Goal: Transaction & Acquisition: Purchase product/service

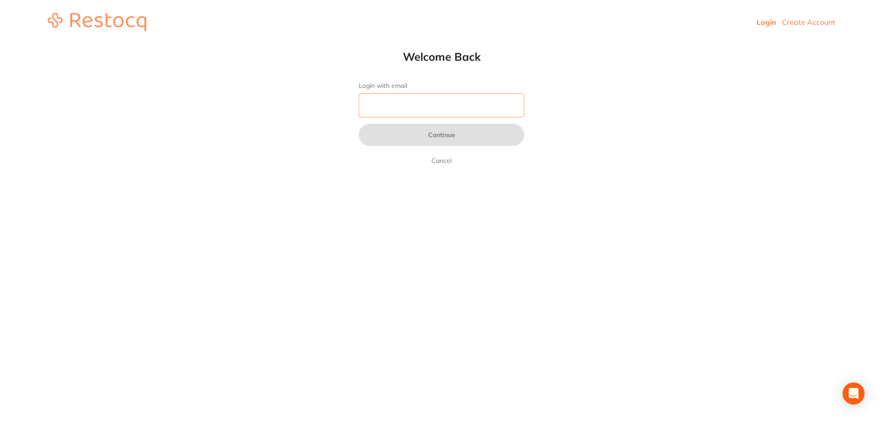
click at [404, 103] on input "Login with email" at bounding box center [442, 105] width 166 height 24
type input "b@[DOMAIN_NAME]"
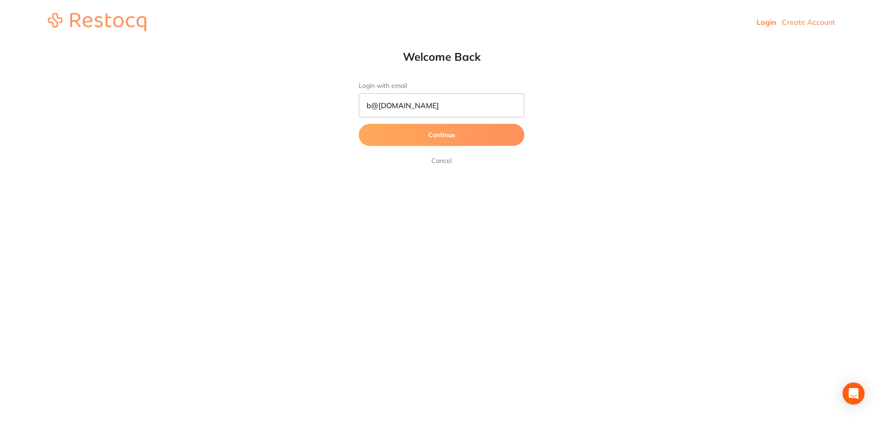
click at [418, 135] on button "Continue" at bounding box center [442, 135] width 166 height 22
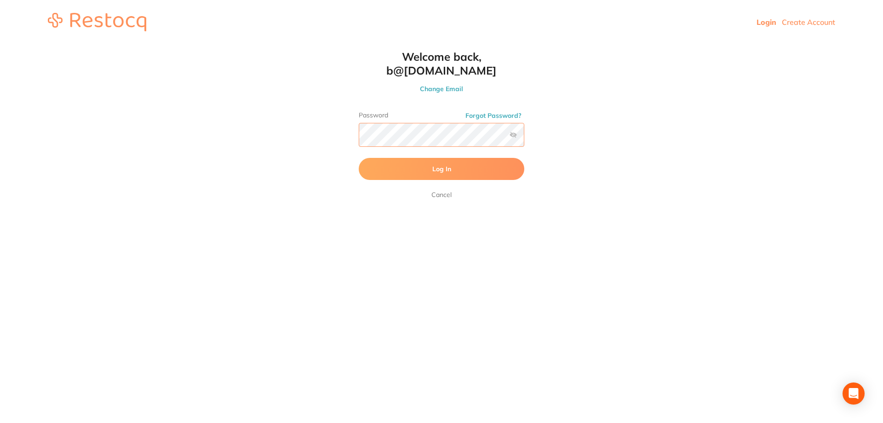
click at [359, 158] on button "Log In" at bounding box center [442, 169] width 166 height 22
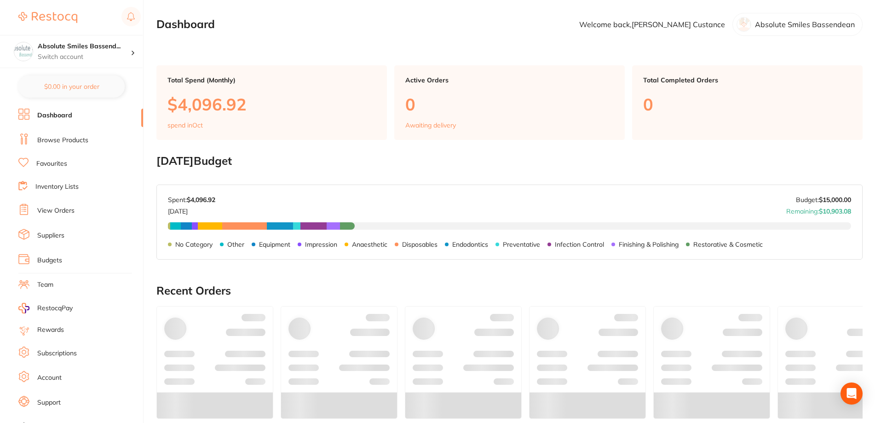
click at [59, 165] on link "Favourites" at bounding box center [51, 163] width 31 height 9
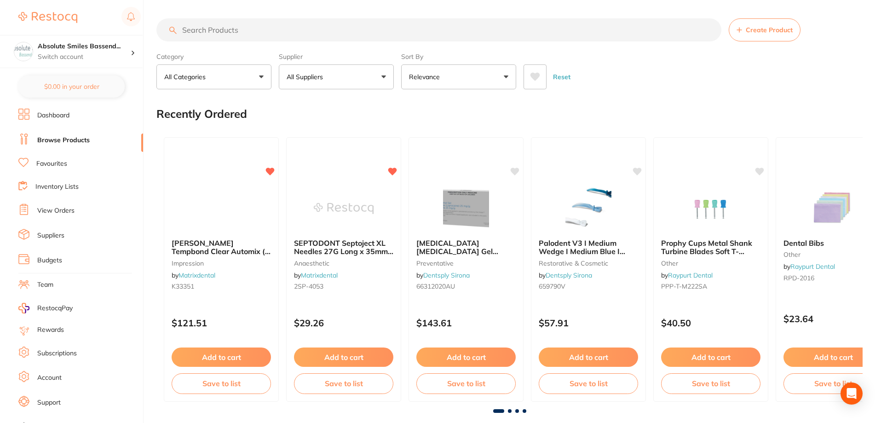
click at [58, 209] on link "View Orders" at bounding box center [55, 210] width 37 height 9
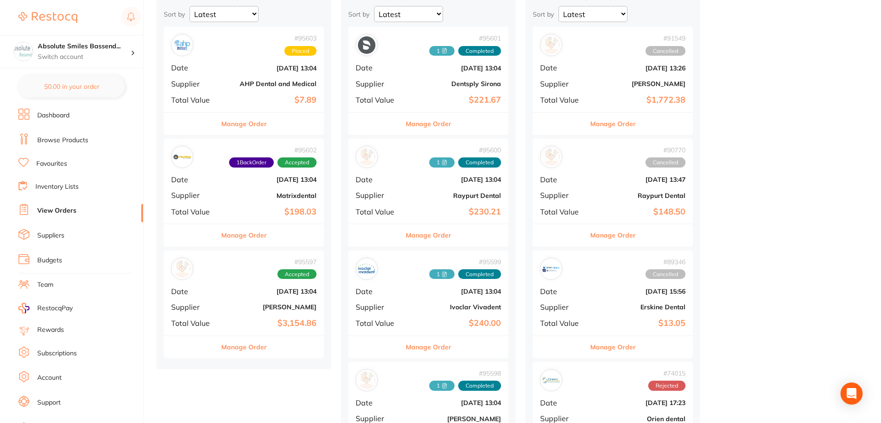
scroll to position [138, 0]
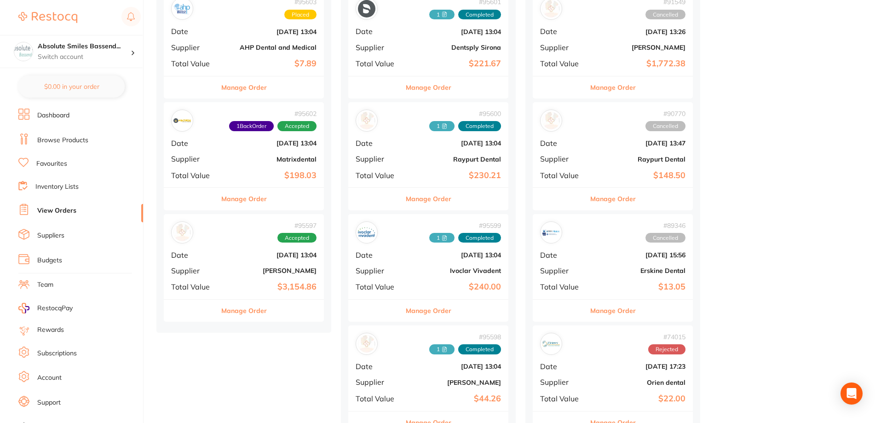
click at [227, 246] on div "# 95597 Accepted Date [DATE] 13:04 Supplier [PERSON_NAME] Total Value $3,154.86" at bounding box center [244, 256] width 160 height 85
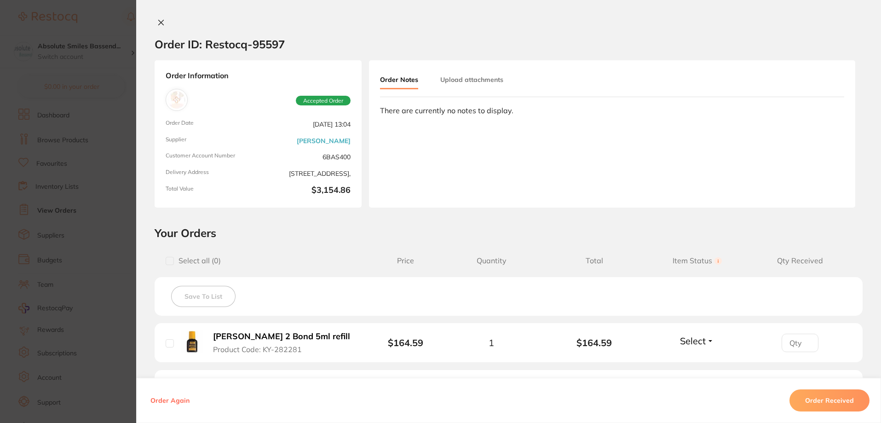
click at [158, 24] on icon at bounding box center [160, 22] width 7 height 7
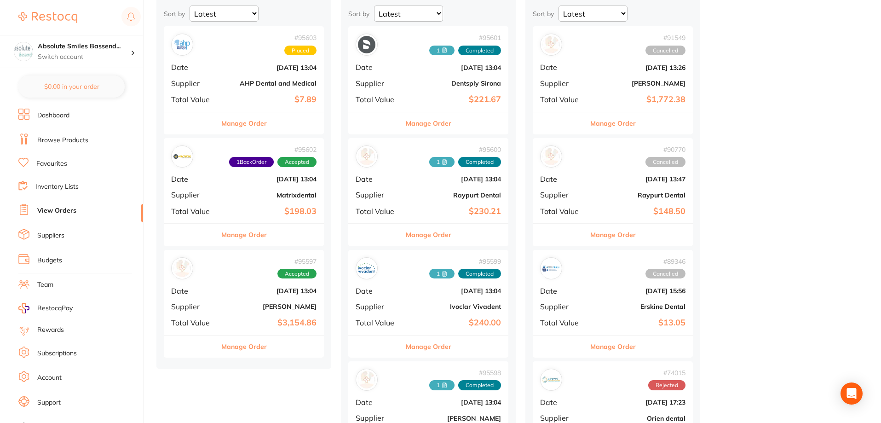
scroll to position [46, 0]
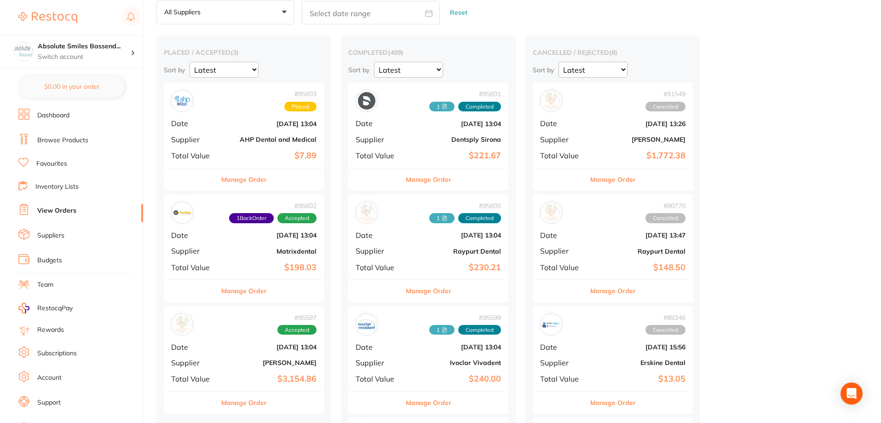
click at [238, 246] on div "# 95602 1 Back Order Accepted Date [DATE] 13:04 Supplier Matrixdental Total Val…" at bounding box center [244, 236] width 160 height 85
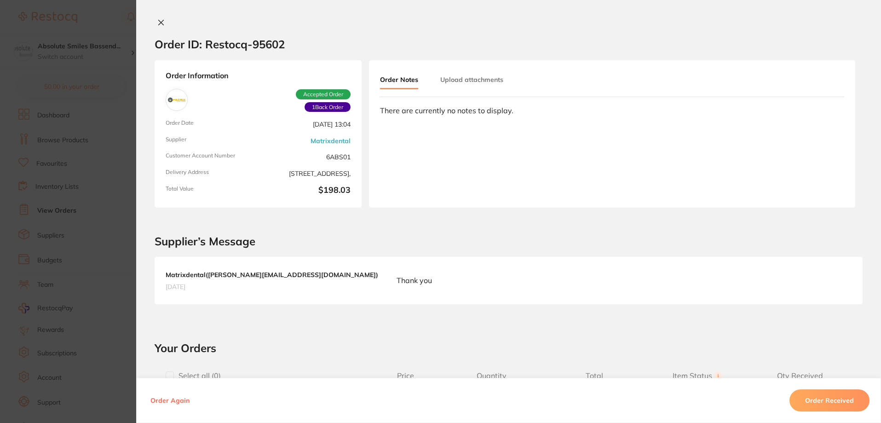
click at [161, 21] on icon at bounding box center [160, 22] width 7 height 7
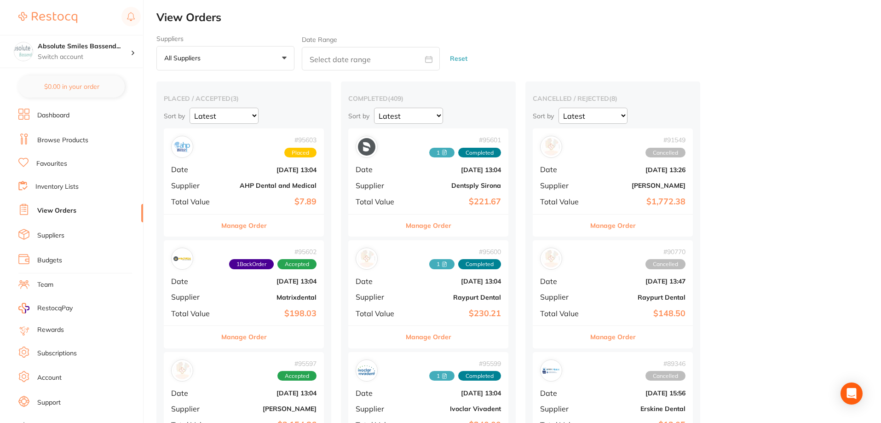
click at [223, 151] on div "# 95603 Placed" at bounding box center [243, 147] width 145 height 22
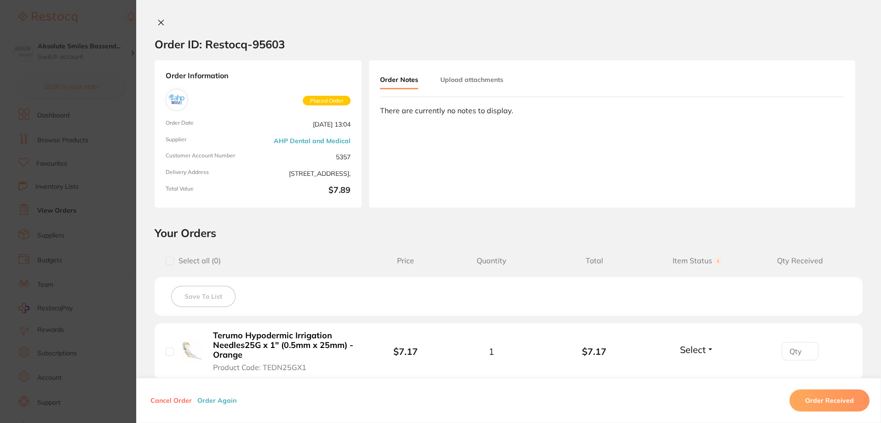
click at [157, 20] on icon at bounding box center [160, 22] width 7 height 7
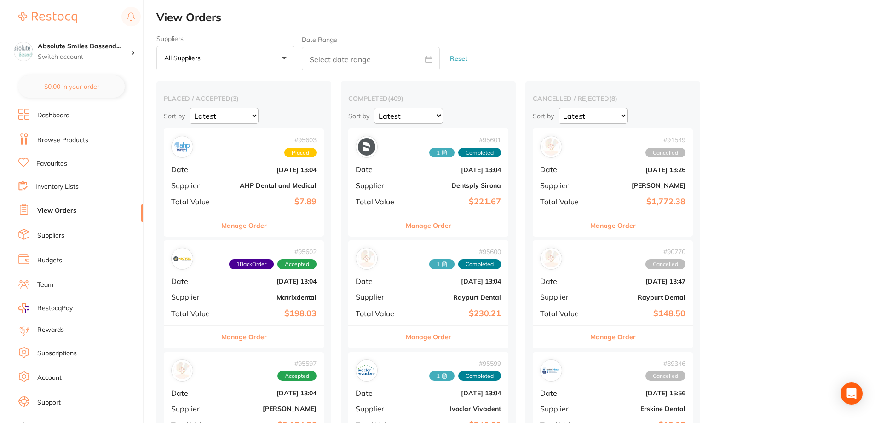
click at [54, 164] on link "Favourites" at bounding box center [51, 163] width 31 height 9
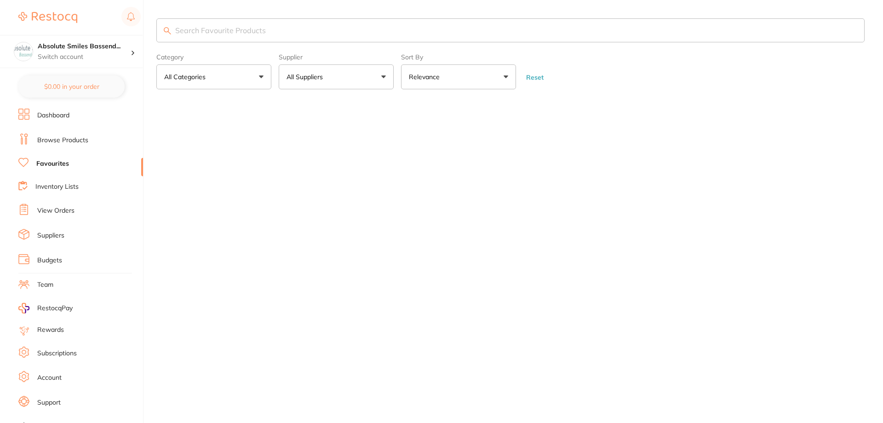
click at [226, 31] on input "search" at bounding box center [510, 30] width 708 height 24
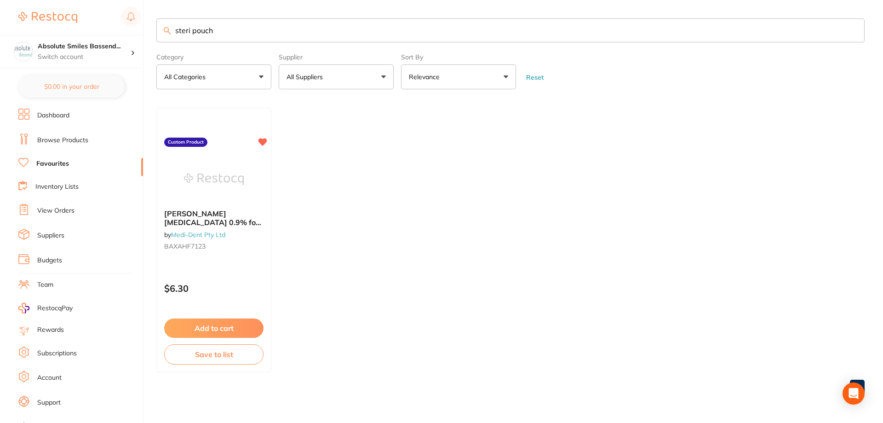
click at [192, 32] on input "steri pouch" at bounding box center [510, 30] width 708 height 24
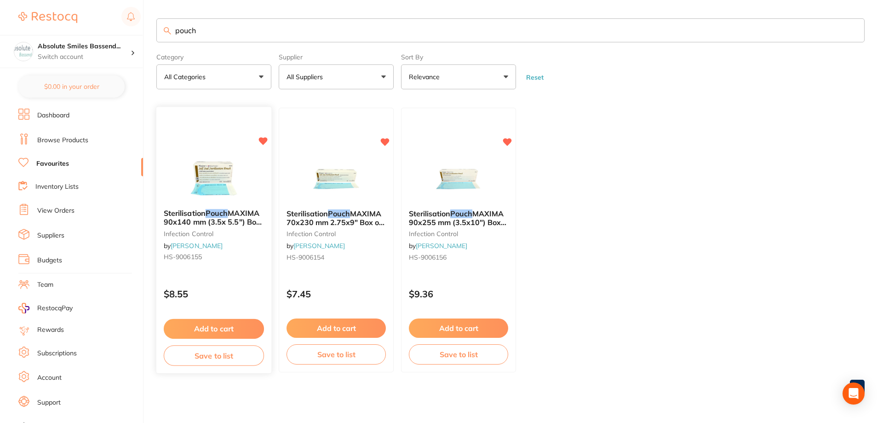
type input "pouch"
click at [221, 324] on button "Add to cart" at bounding box center [214, 329] width 100 height 20
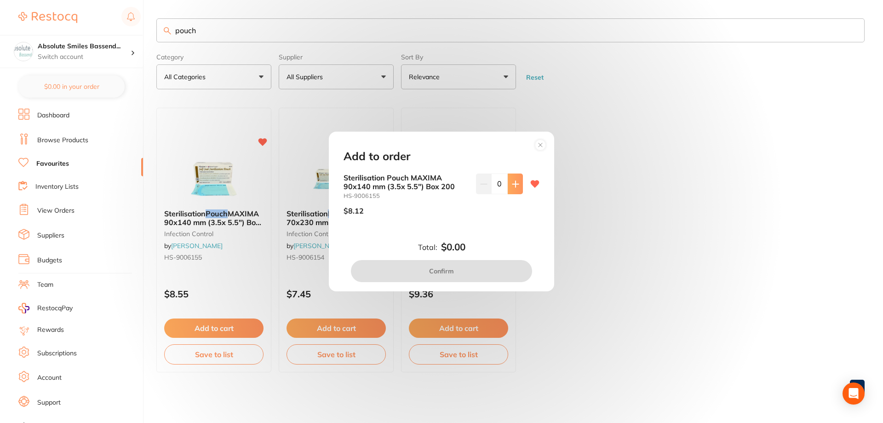
click at [514, 189] on button at bounding box center [515, 183] width 15 height 20
type input "4"
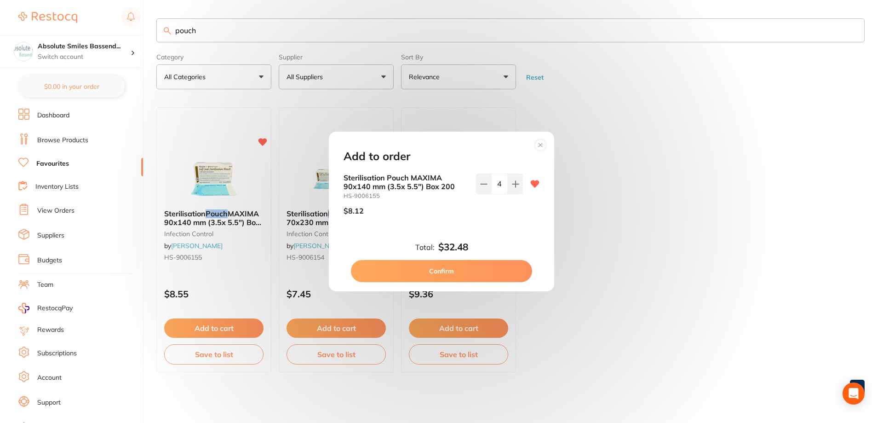
click at [476, 268] on button "Confirm" at bounding box center [441, 271] width 181 height 22
checkbox input "false"
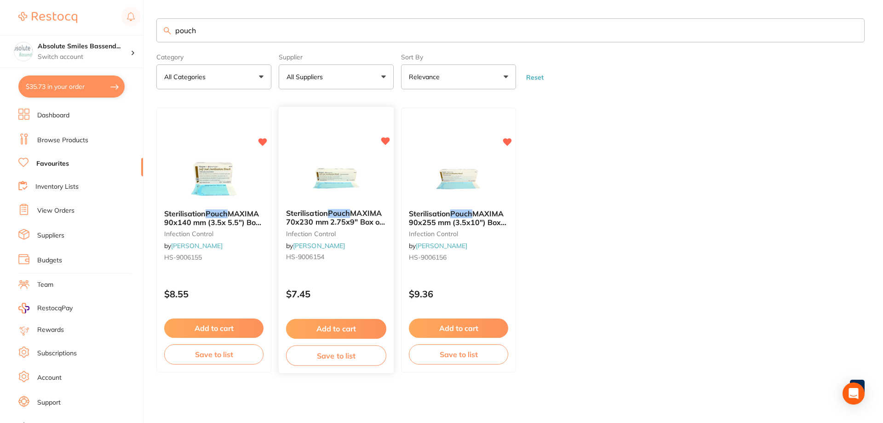
click at [347, 327] on button "Add to cart" at bounding box center [336, 329] width 100 height 20
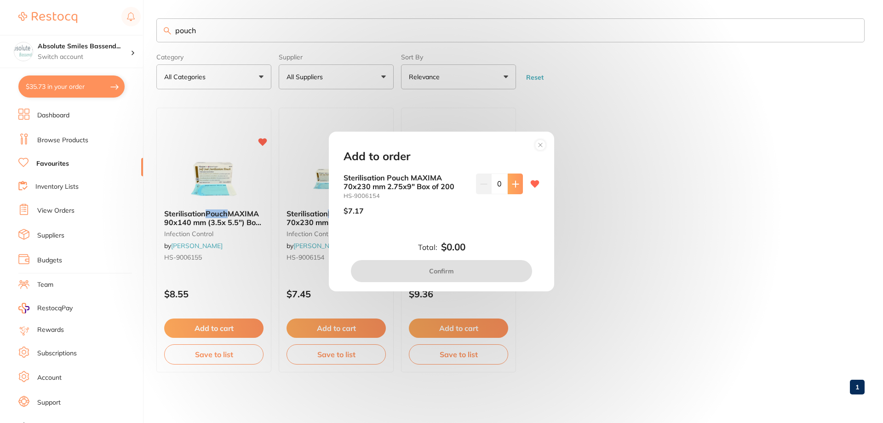
click at [509, 189] on button at bounding box center [515, 183] width 15 height 20
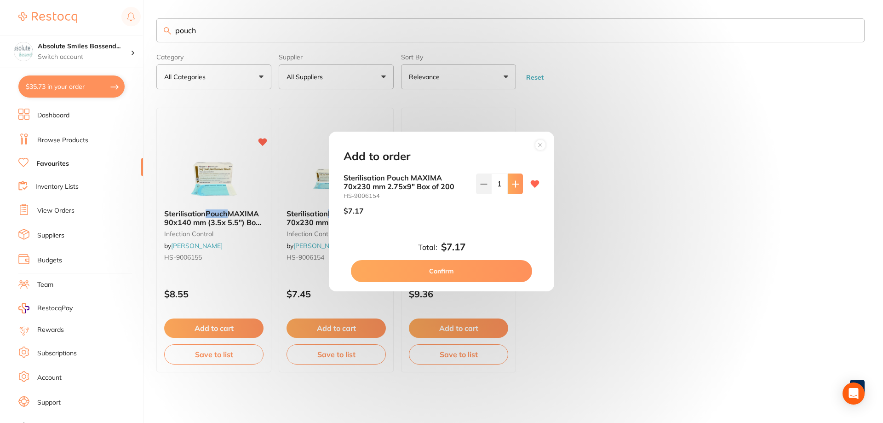
click at [509, 189] on button at bounding box center [515, 183] width 15 height 20
type input "4"
click at [454, 269] on button "Confirm" at bounding box center [441, 271] width 181 height 22
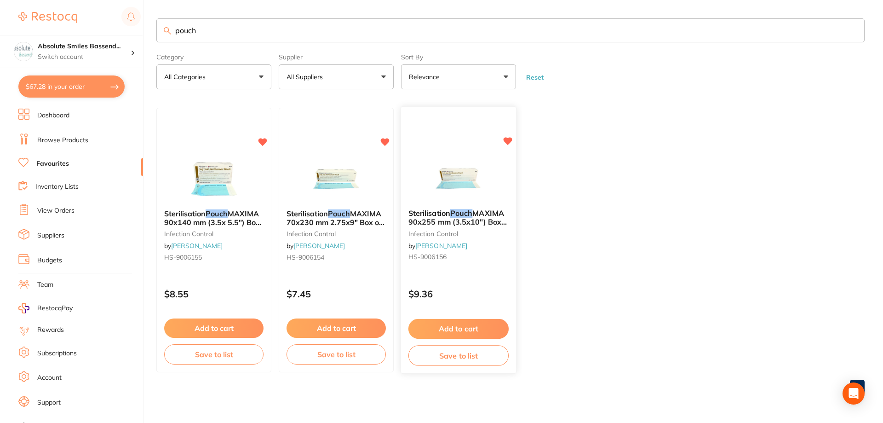
click at [464, 325] on button "Add to cart" at bounding box center [458, 329] width 100 height 20
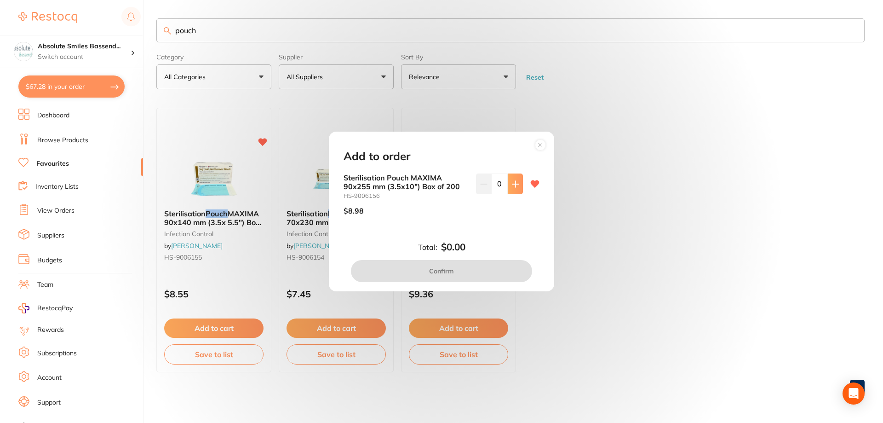
click at [514, 187] on icon at bounding box center [515, 183] width 7 height 7
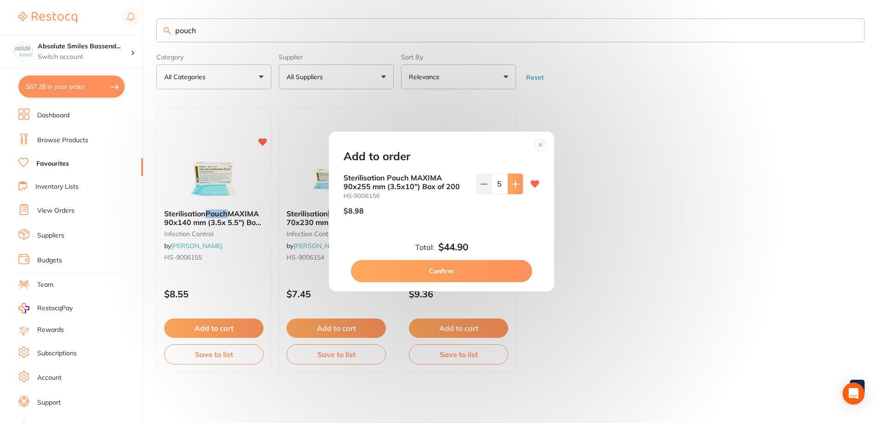
click at [514, 187] on icon at bounding box center [515, 183] width 7 height 7
type input "6"
click at [475, 267] on button "Confirm" at bounding box center [441, 271] width 181 height 22
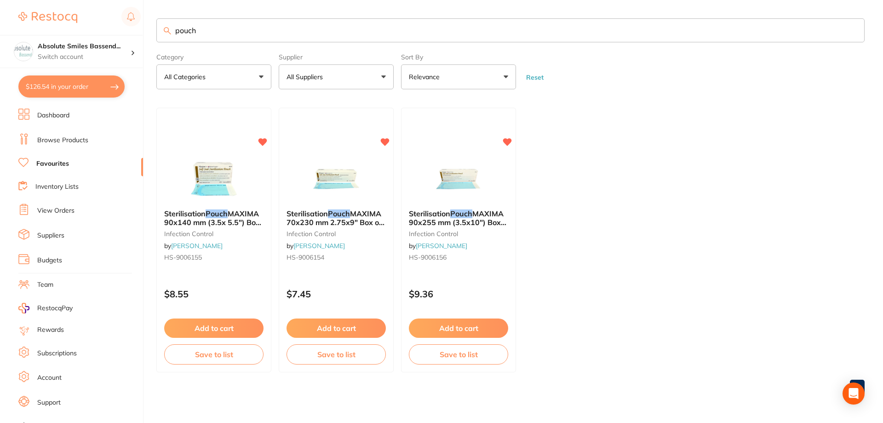
click at [260, 31] on input "pouch" at bounding box center [510, 30] width 708 height 24
type input "p"
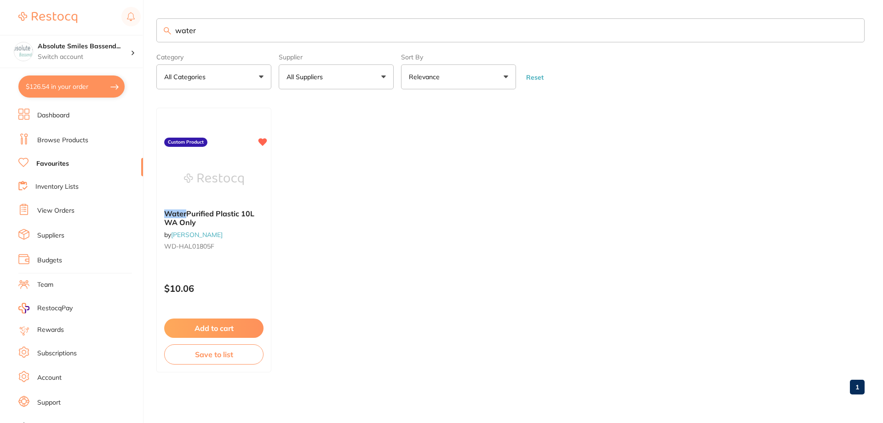
type input "water"
click at [248, 330] on button "Add to cart" at bounding box center [213, 327] width 99 height 19
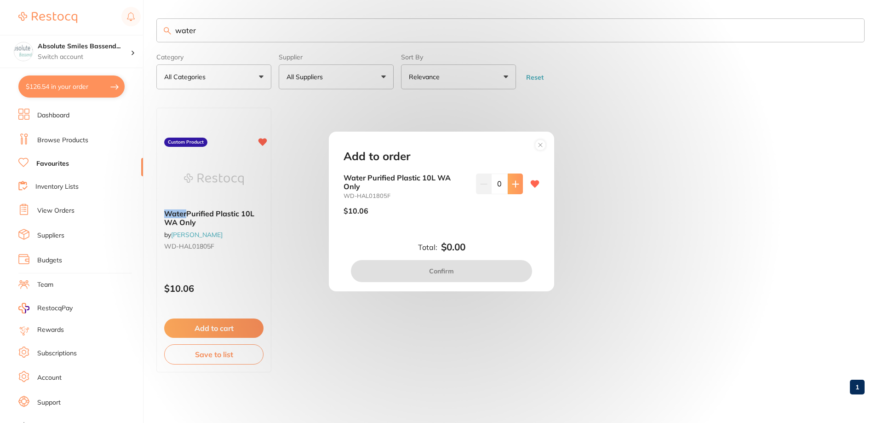
click at [512, 182] on icon at bounding box center [515, 183] width 7 height 7
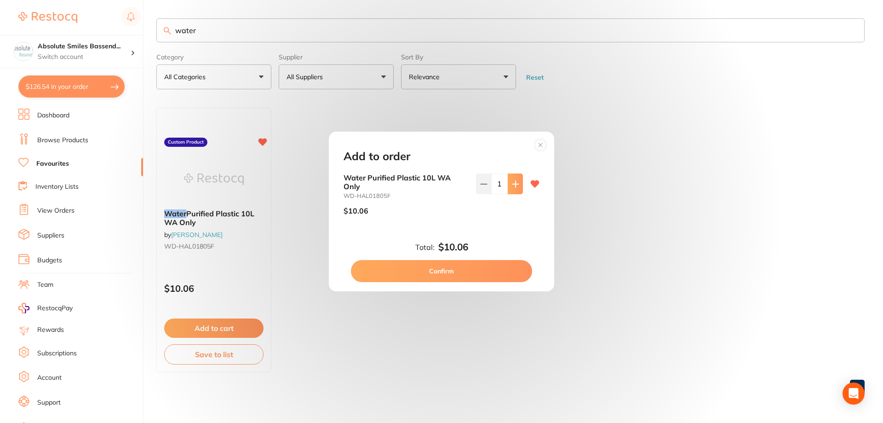
click at [512, 182] on icon at bounding box center [515, 183] width 7 height 7
type input "4"
click at [455, 268] on button "Confirm" at bounding box center [441, 271] width 181 height 22
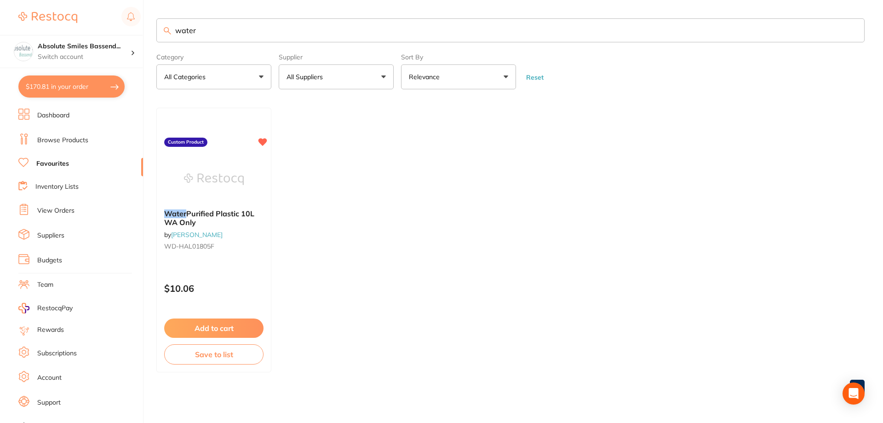
click at [242, 29] on input "water" at bounding box center [510, 30] width 708 height 24
type input "w"
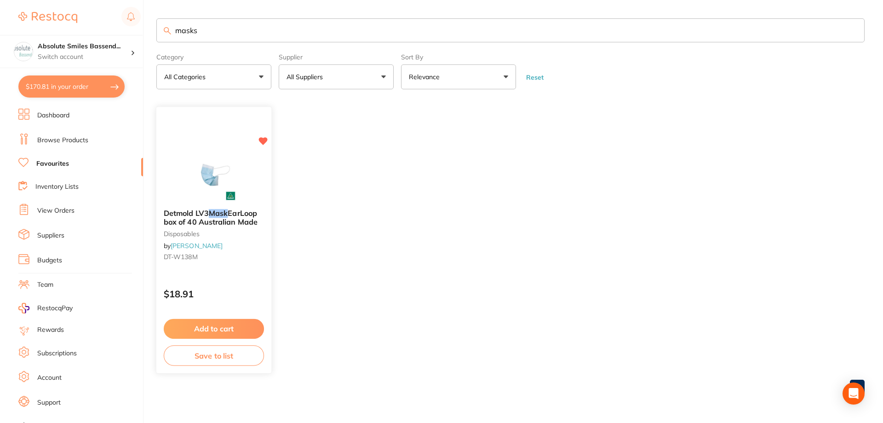
type input "masks"
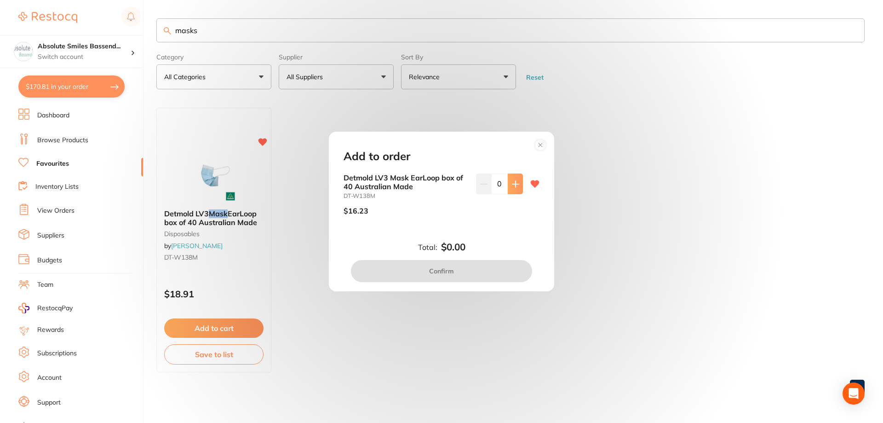
click at [512, 187] on icon at bounding box center [515, 183] width 7 height 7
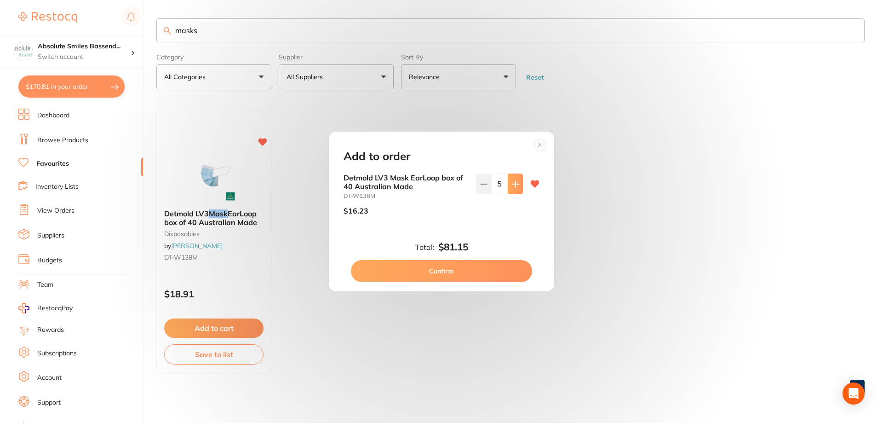
click at [512, 187] on icon at bounding box center [515, 183] width 7 height 7
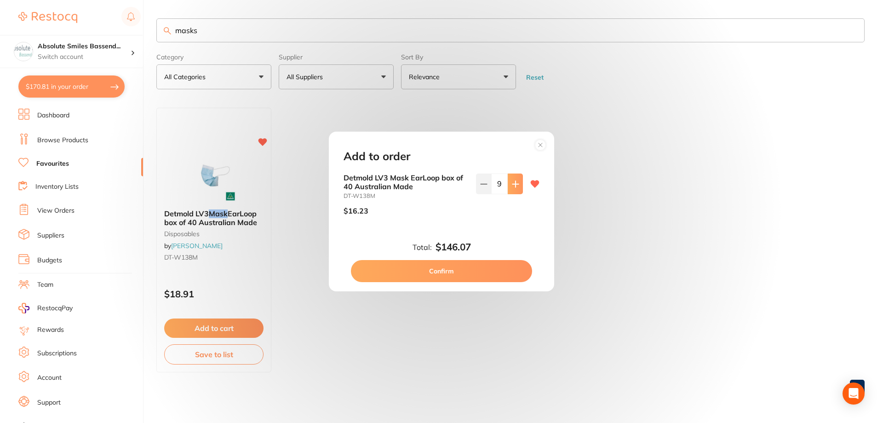
type input "10"
click at [448, 264] on button "Confirm" at bounding box center [441, 271] width 181 height 22
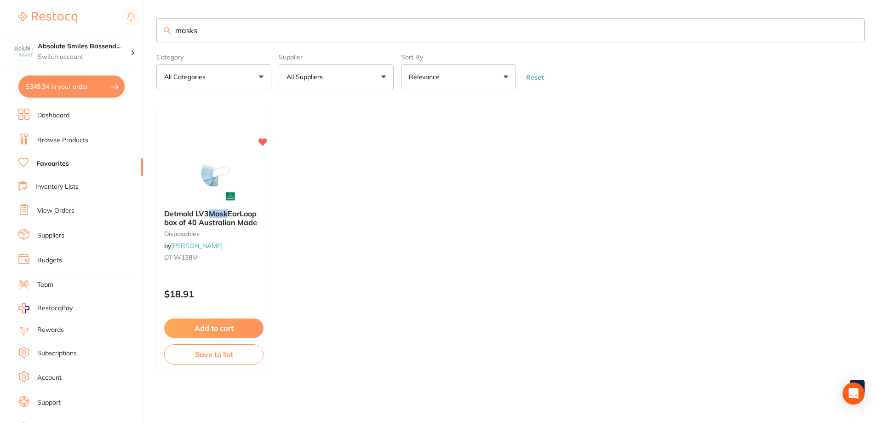
click at [251, 34] on input "masks" at bounding box center [510, 30] width 708 height 24
type input "m"
type input "gloves petite"
click at [245, 325] on button "Add to cart" at bounding box center [214, 329] width 100 height 20
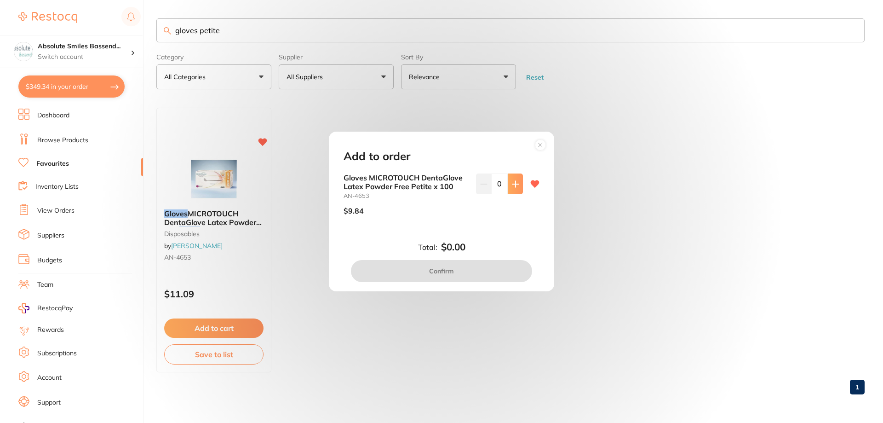
click at [514, 182] on icon at bounding box center [515, 183] width 7 height 7
click at [514, 181] on icon at bounding box center [515, 183] width 7 height 7
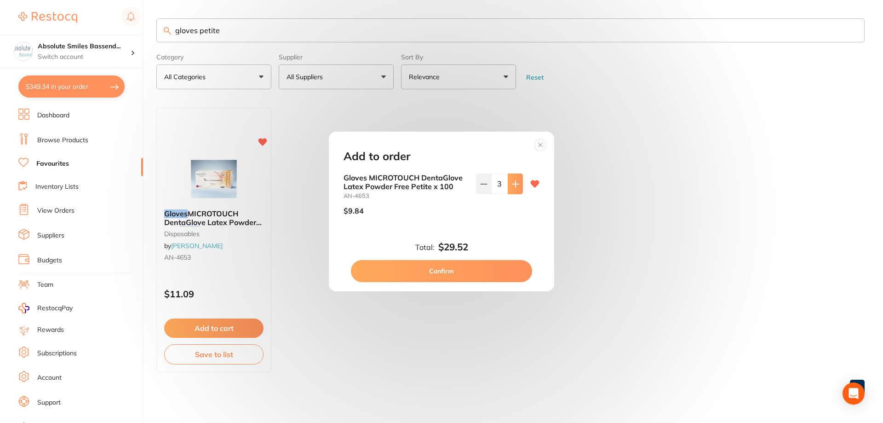
click at [514, 181] on icon at bounding box center [515, 183] width 7 height 7
click at [514, 179] on button at bounding box center [515, 183] width 15 height 20
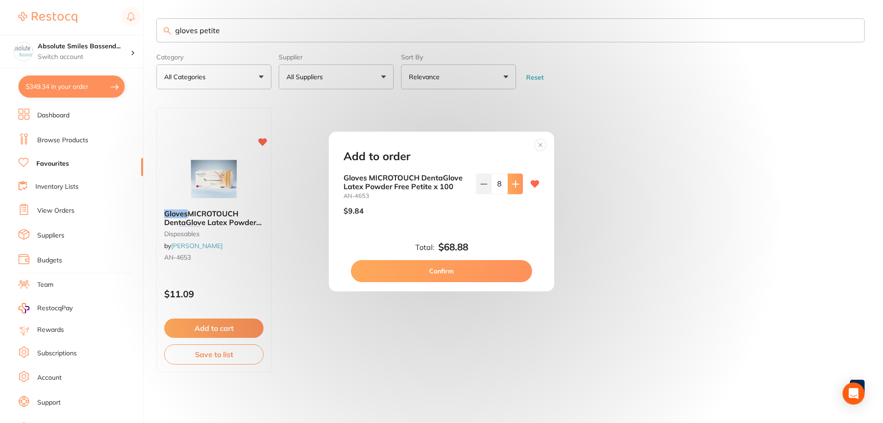
click at [514, 179] on button at bounding box center [515, 183] width 15 height 20
type input "10"
click at [481, 265] on button "Confirm" at bounding box center [441, 271] width 181 height 22
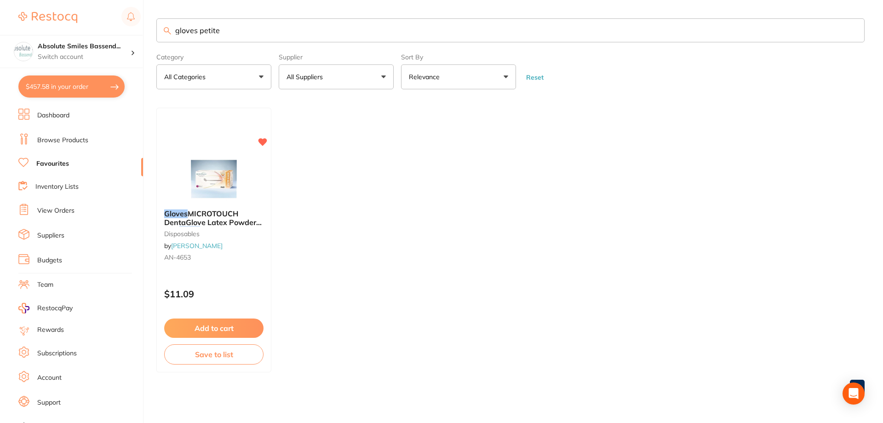
drag, startPoint x: 242, startPoint y: 26, endPoint x: 166, endPoint y: 34, distance: 76.7
click at [166, 34] on div "gloves petite" at bounding box center [510, 30] width 708 height 24
type input "gloves small"
click at [242, 325] on button "Add to cart" at bounding box center [213, 327] width 99 height 19
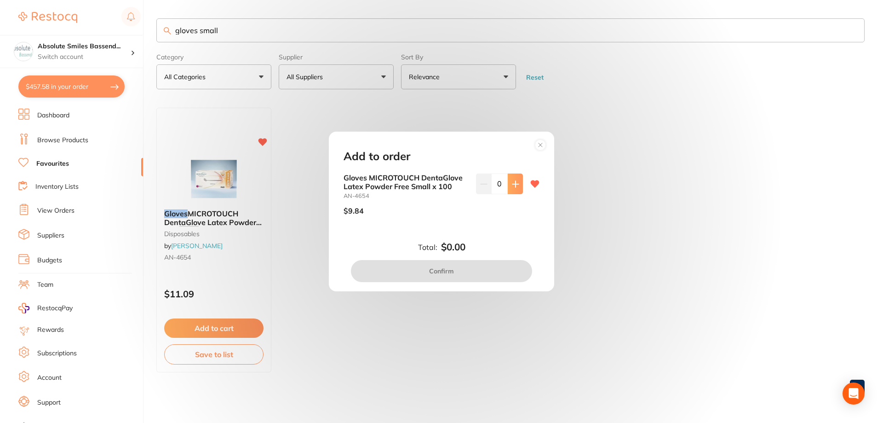
click at [508, 185] on button at bounding box center [515, 183] width 15 height 20
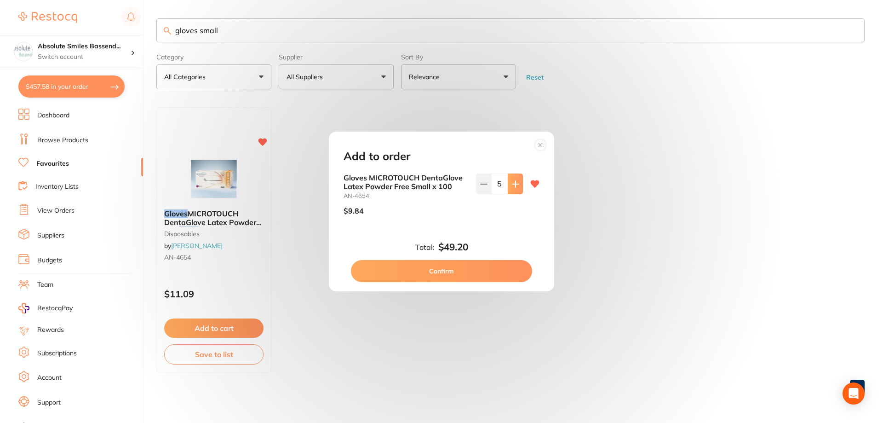
click at [508, 185] on button at bounding box center [515, 183] width 15 height 20
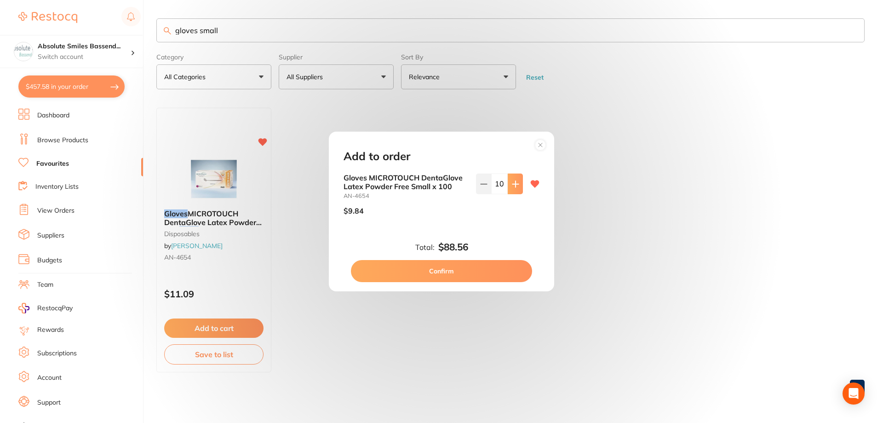
click at [508, 185] on button at bounding box center [515, 183] width 15 height 20
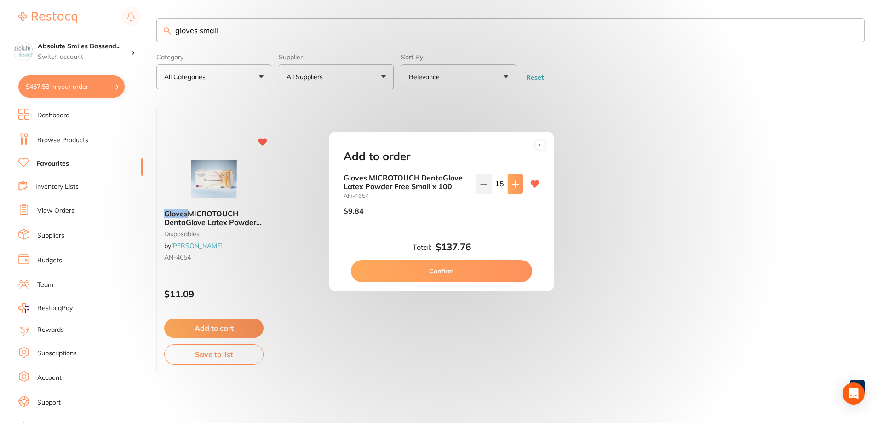
click at [508, 185] on button at bounding box center [515, 183] width 15 height 20
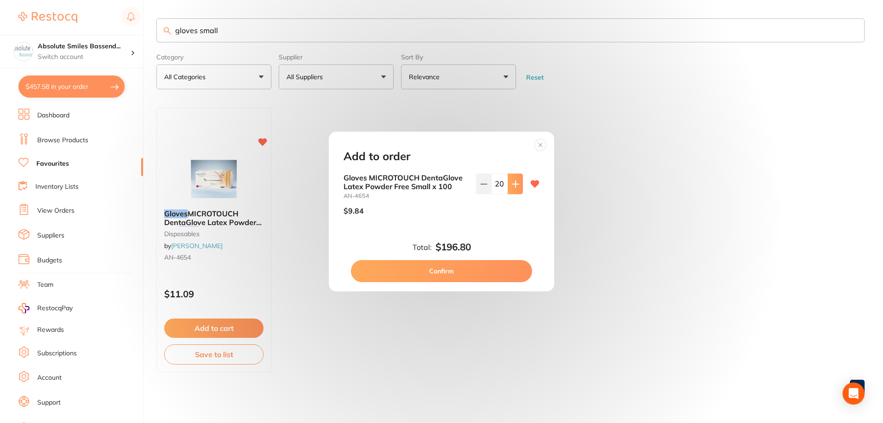
click at [508, 185] on button at bounding box center [515, 183] width 15 height 20
click at [485, 183] on icon at bounding box center [483, 183] width 7 height 7
type input "20"
click at [460, 268] on button "Confirm" at bounding box center [441, 271] width 181 height 22
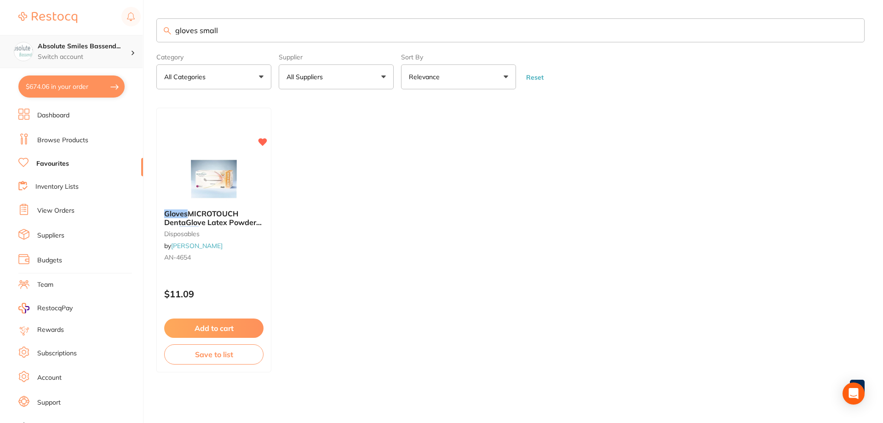
drag, startPoint x: 241, startPoint y: 28, endPoint x: 139, endPoint y: 35, distance: 102.3
click at [139, 35] on div "$674.06 Absolute Smiles Bassend... Switch account Absolute Smiles Bassendean $6…" at bounding box center [441, 211] width 883 height 423
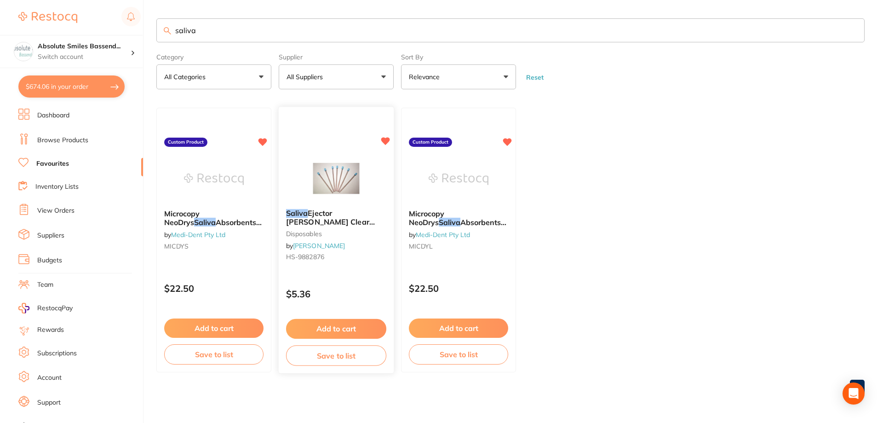
type input "saliva"
click at [342, 317] on div "Add to cart Save to list" at bounding box center [336, 342] width 115 height 62
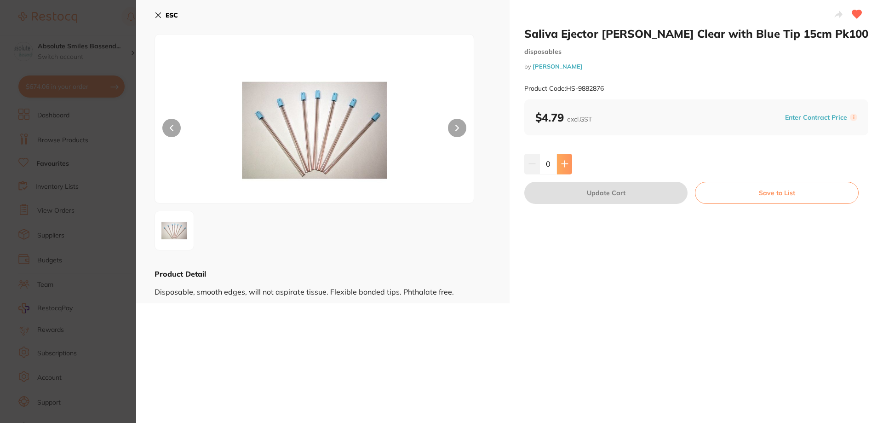
click at [565, 159] on button at bounding box center [564, 164] width 15 height 20
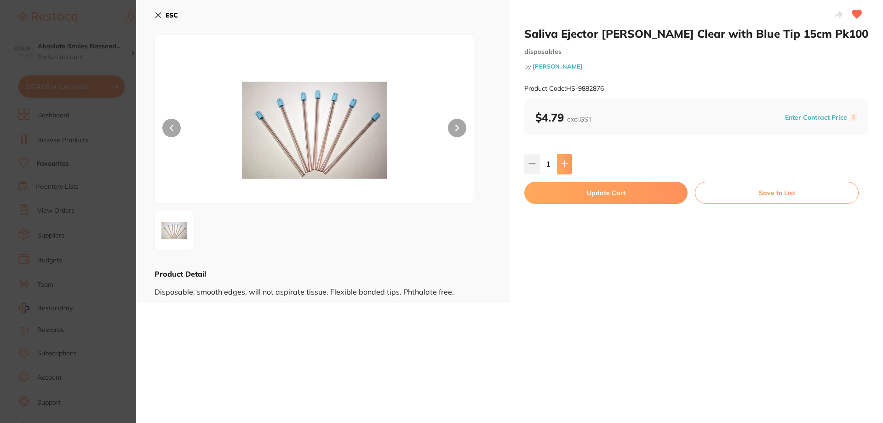
click at [565, 159] on button at bounding box center [564, 164] width 15 height 20
type input "4"
click at [571, 190] on button "Update Cart" at bounding box center [605, 193] width 163 height 22
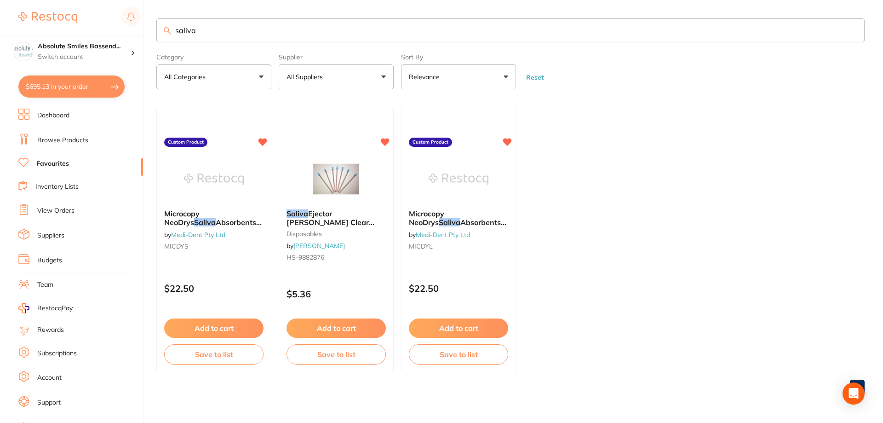
drag, startPoint x: 214, startPoint y: 28, endPoint x: 161, endPoint y: 28, distance: 52.9
click at [161, 28] on input "saliva" at bounding box center [510, 30] width 708 height 24
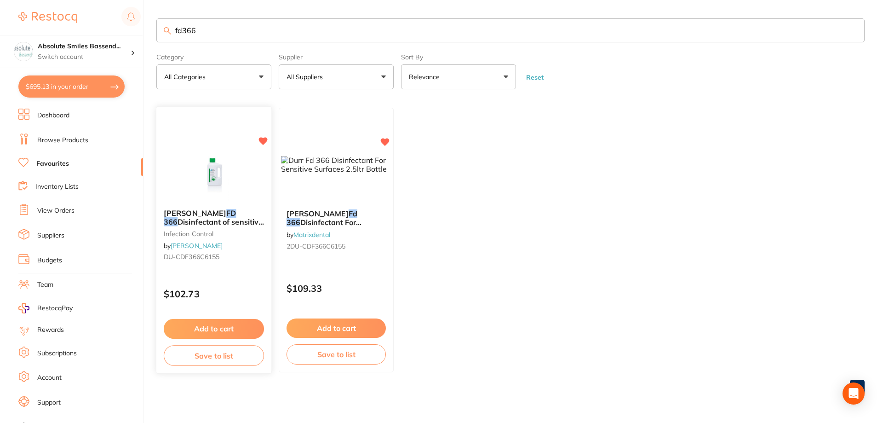
type input "fd366"
click at [258, 325] on button "Add to cart" at bounding box center [214, 329] width 100 height 20
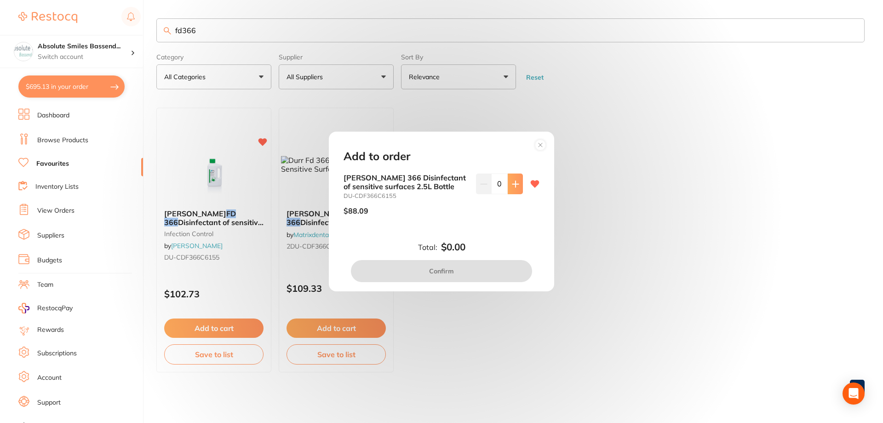
click at [515, 192] on button at bounding box center [515, 183] width 15 height 20
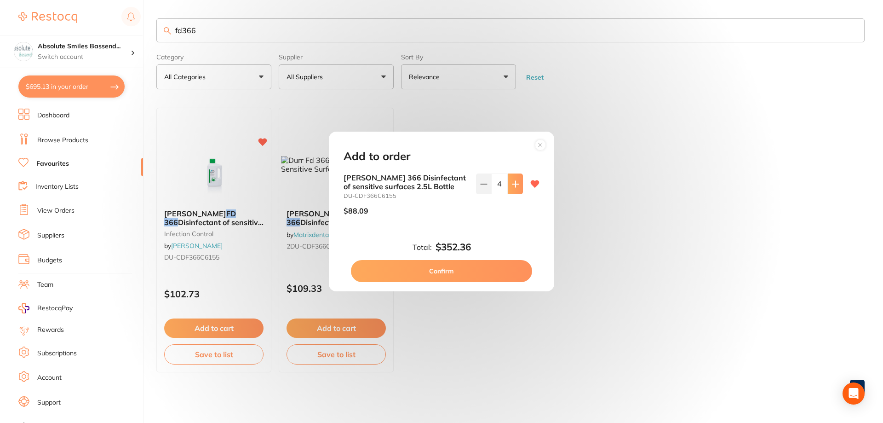
click at [515, 192] on button at bounding box center [515, 183] width 15 height 20
type input "8"
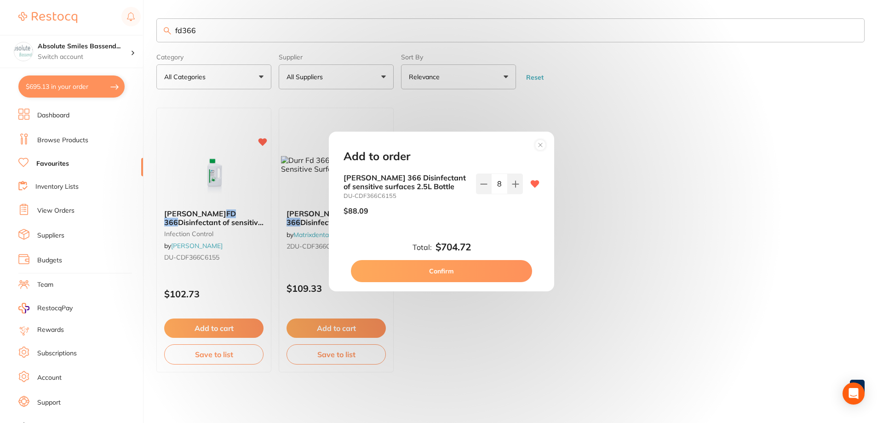
click at [470, 269] on button "Confirm" at bounding box center [441, 271] width 181 height 22
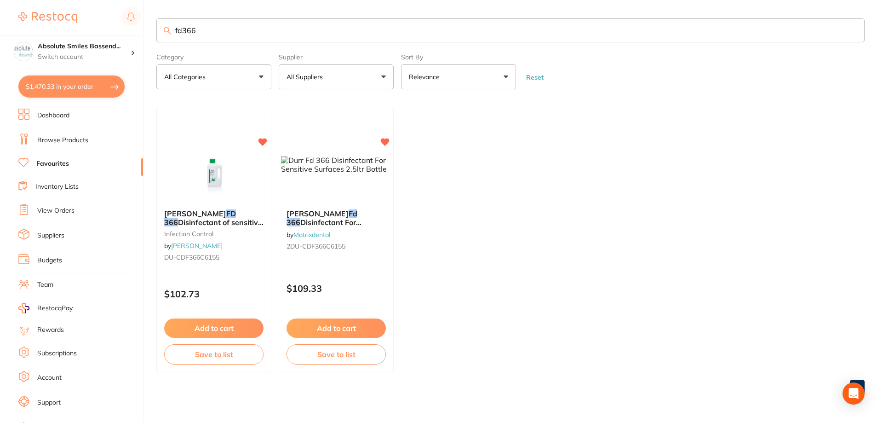
drag, startPoint x: 206, startPoint y: 29, endPoint x: 157, endPoint y: 36, distance: 50.2
click at [157, 36] on input "fd366" at bounding box center [510, 30] width 708 height 24
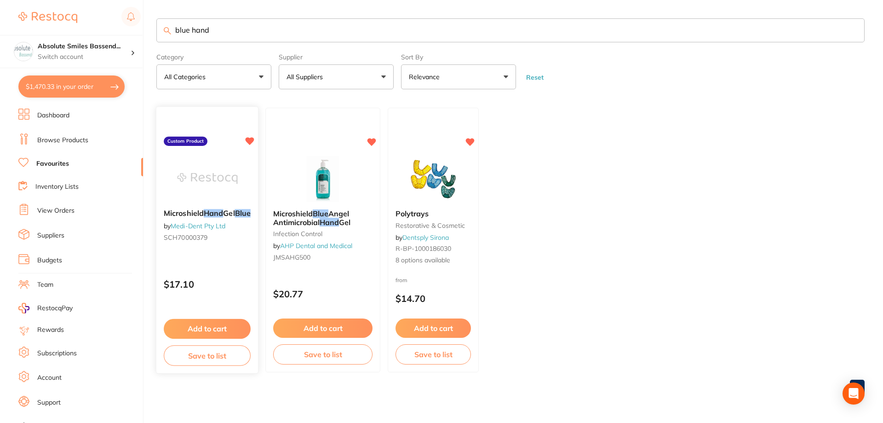
type input "blue hand"
click at [220, 326] on button "Add to cart" at bounding box center [207, 329] width 87 height 20
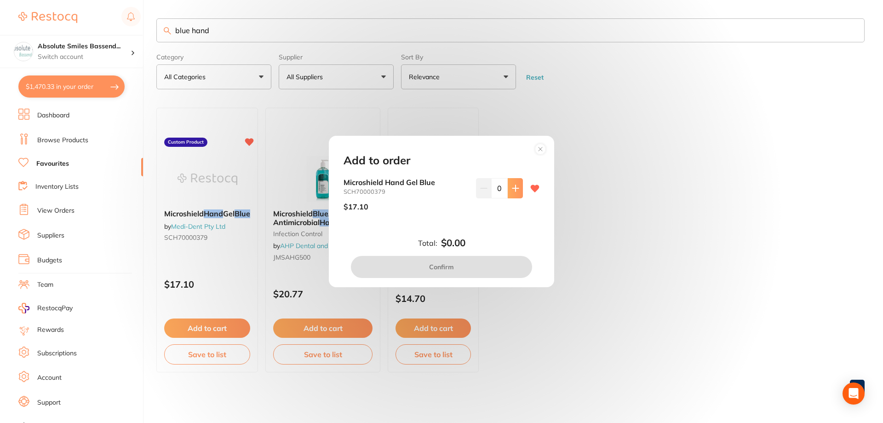
click at [512, 183] on button at bounding box center [515, 188] width 15 height 20
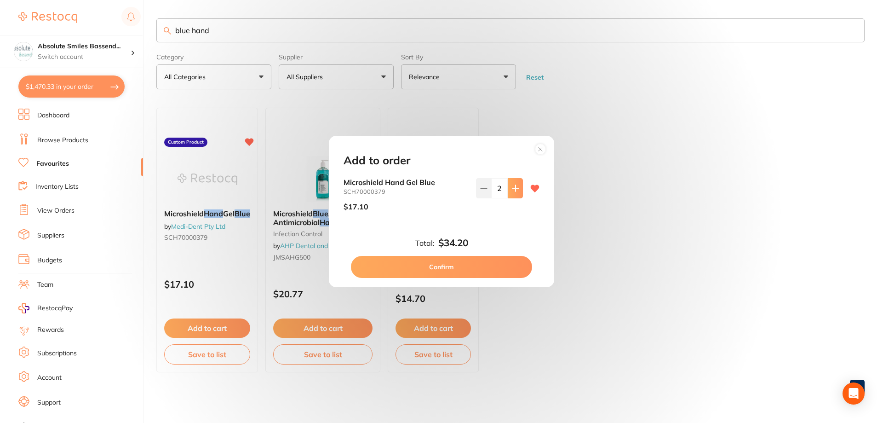
click at [512, 183] on button at bounding box center [515, 188] width 15 height 20
type input "4"
click at [498, 264] on button "Confirm" at bounding box center [441, 267] width 181 height 22
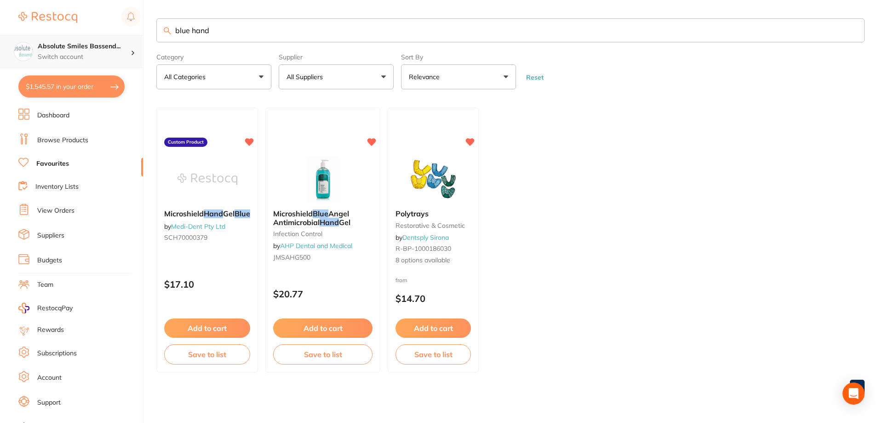
drag, startPoint x: 204, startPoint y: 26, endPoint x: 133, endPoint y: 40, distance: 72.3
click at [133, 40] on div "$1,545.57 Absolute Smiles Bassend... Switch account Absolute Smiles Bassendean …" at bounding box center [441, 211] width 883 height 423
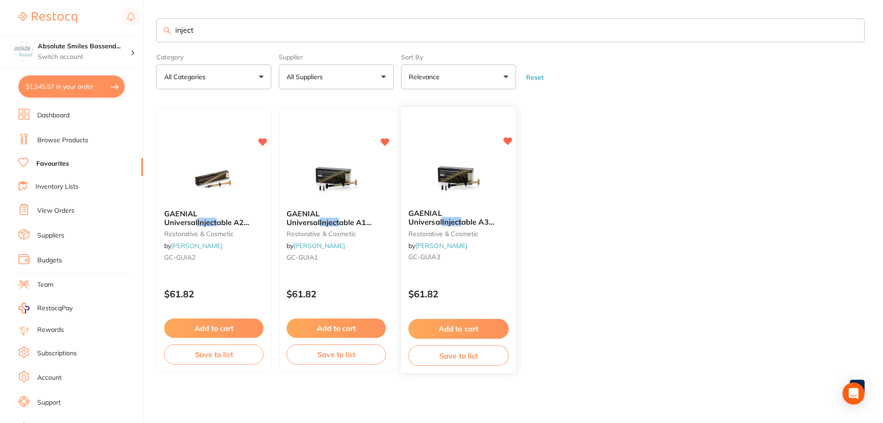
type input "inject"
click at [498, 329] on button "Add to cart" at bounding box center [458, 329] width 100 height 20
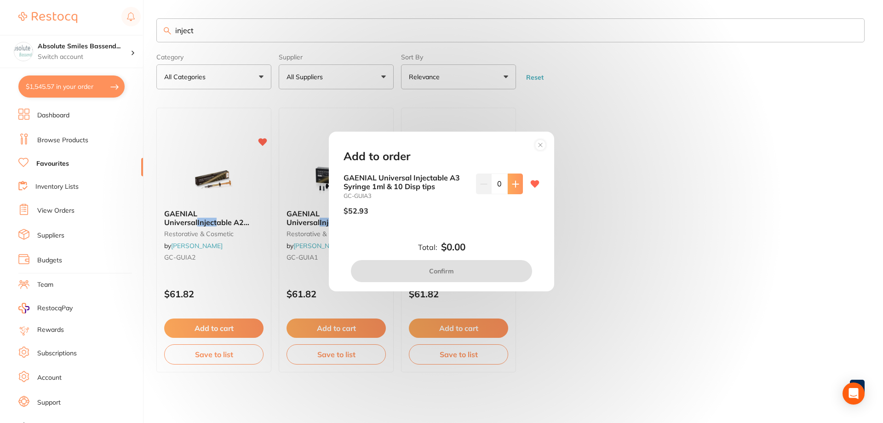
click at [508, 186] on button at bounding box center [515, 183] width 15 height 20
type input "1"
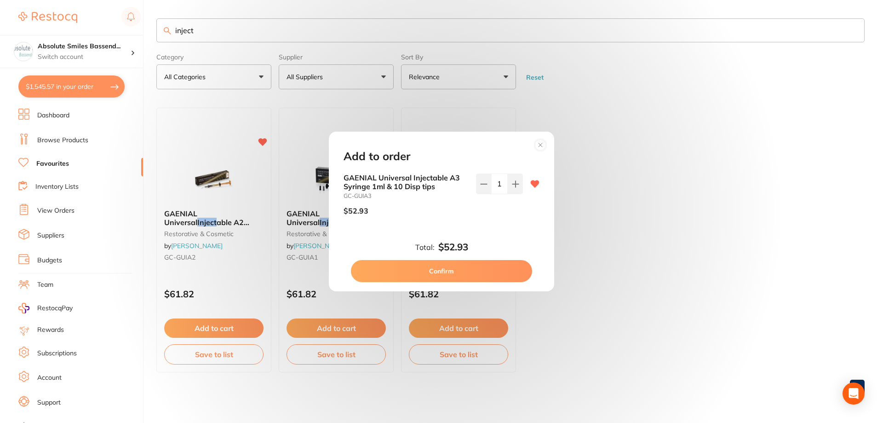
click at [497, 268] on button "Confirm" at bounding box center [441, 271] width 181 height 22
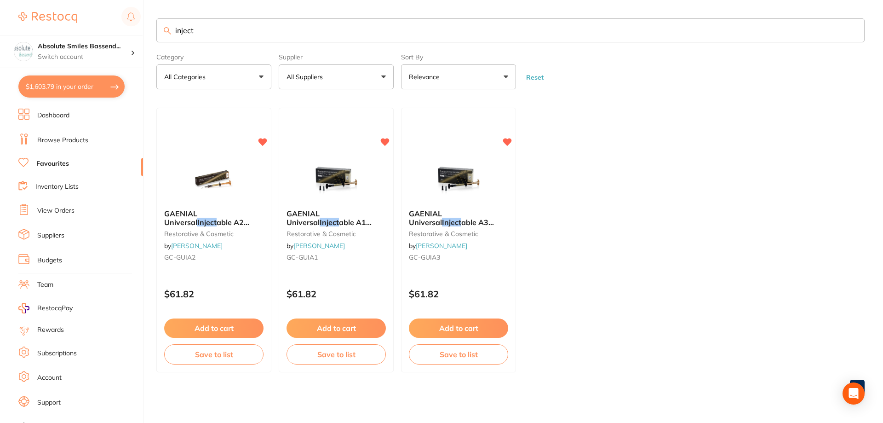
drag, startPoint x: 206, startPoint y: 23, endPoint x: 161, endPoint y: 33, distance: 45.6
click at [162, 32] on input "inject" at bounding box center [510, 30] width 708 height 24
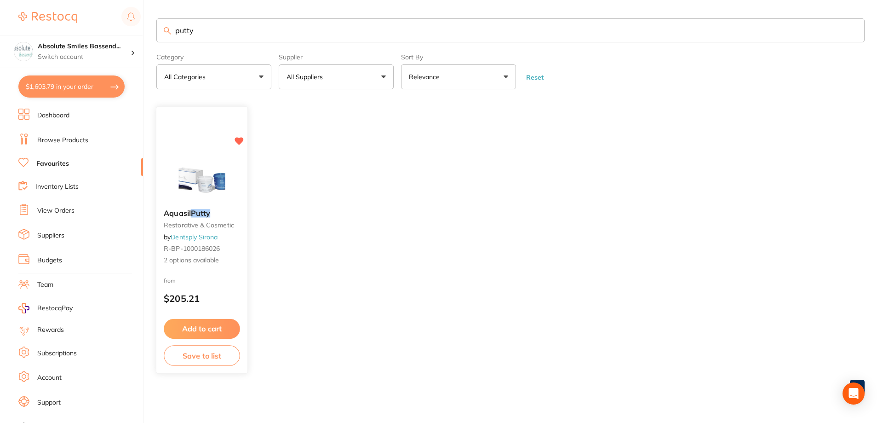
type input "putty"
click at [222, 324] on button "Add to cart" at bounding box center [201, 327] width 75 height 19
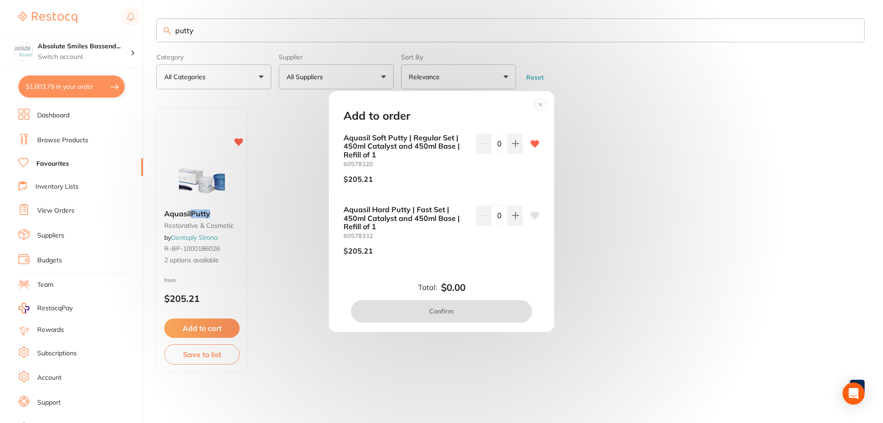
click at [522, 146] on div "Aquasil Soft Putty | Regular Set | 450ml Catalyst and 450ml Base | Refill of 1 …" at bounding box center [441, 161] width 196 height 57
click at [517, 146] on button at bounding box center [515, 143] width 15 height 20
type input "1"
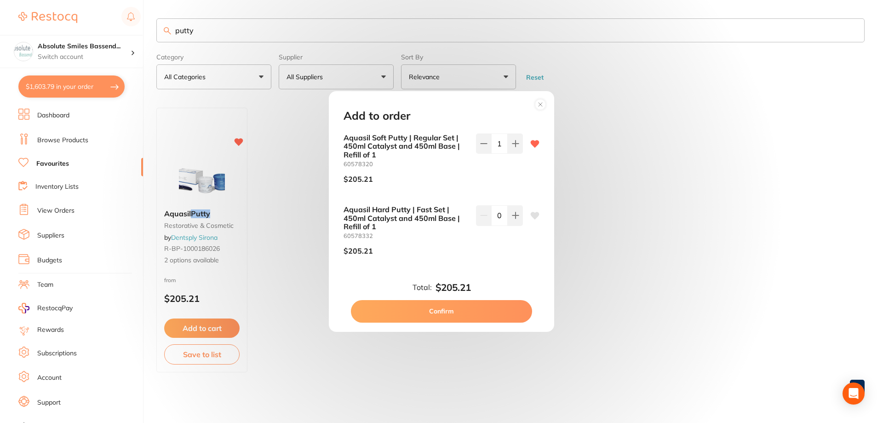
click at [501, 312] on button "Confirm" at bounding box center [441, 311] width 181 height 22
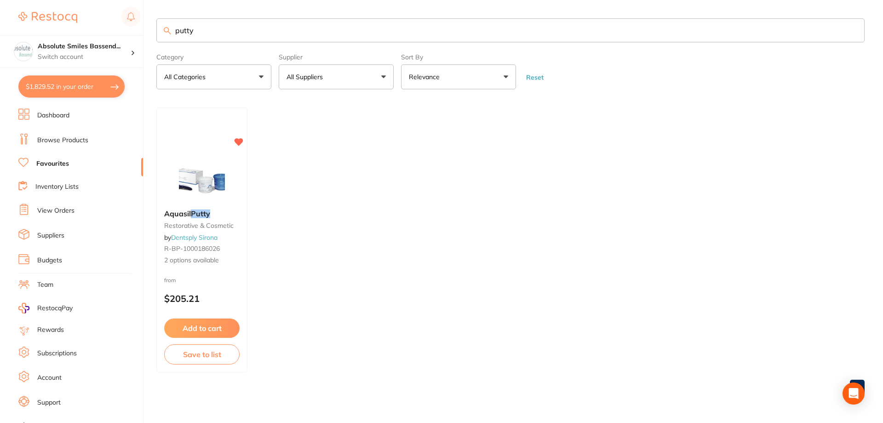
drag, startPoint x: 210, startPoint y: 23, endPoint x: 155, endPoint y: 34, distance: 55.9
click at [156, 34] on div "$1,829.52 Absolute Smiles Bassend... Switch account Absolute Smiles Bassendean …" at bounding box center [441, 211] width 883 height 423
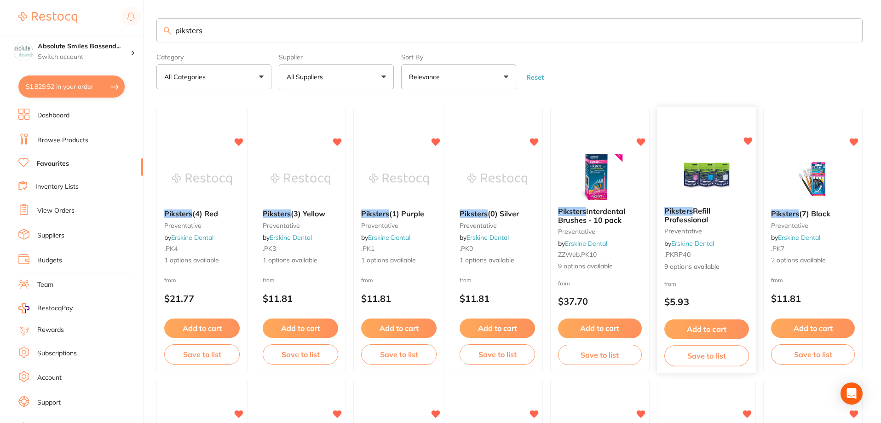
type input "piksters"
click at [715, 322] on button "Add to cart" at bounding box center [706, 329] width 84 height 20
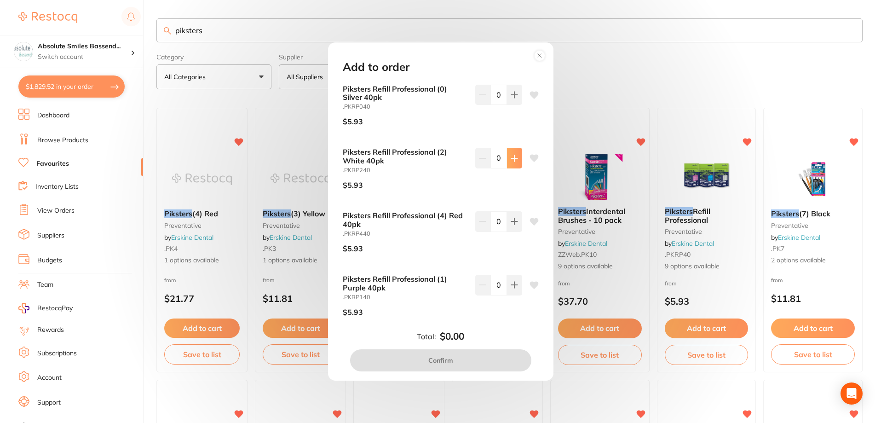
click at [516, 160] on button at bounding box center [514, 158] width 15 height 20
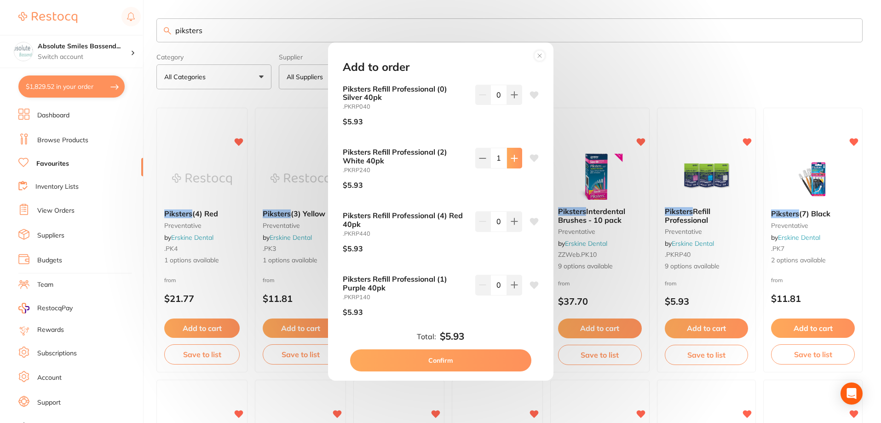
click at [516, 160] on button at bounding box center [514, 158] width 15 height 20
type input "2"
click at [510, 288] on icon at bounding box center [513, 284] width 7 height 7
type input "2"
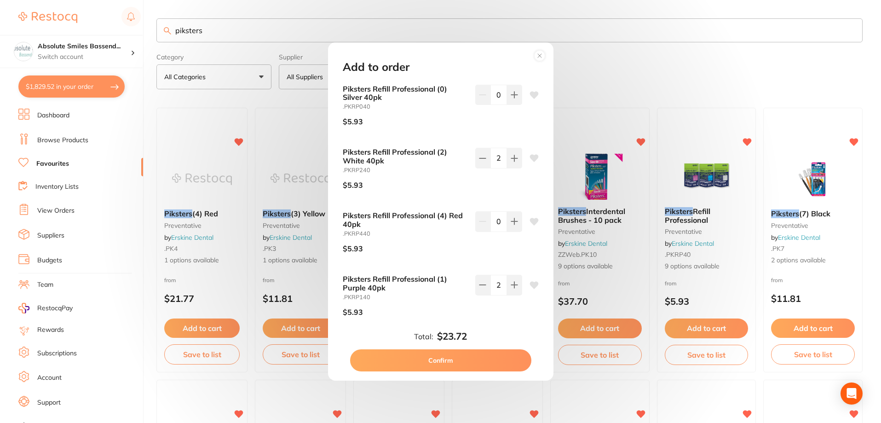
click at [470, 354] on button "Confirm" at bounding box center [440, 360] width 181 height 22
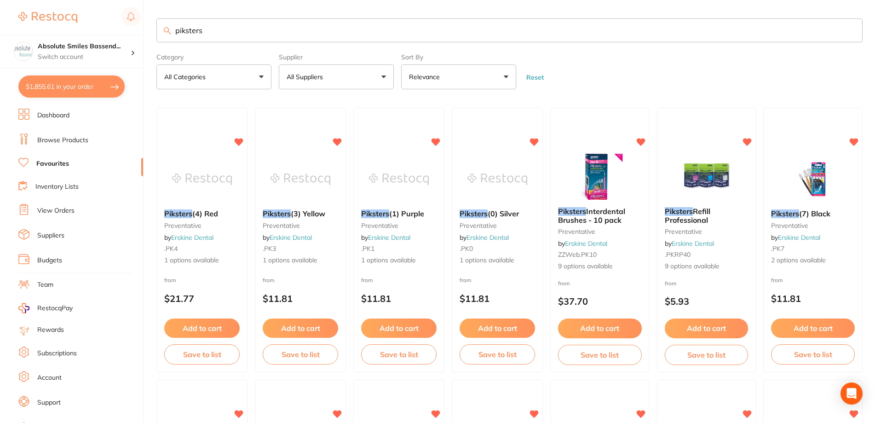
click at [63, 84] on button "$1,855.61 in your order" at bounding box center [71, 86] width 106 height 22
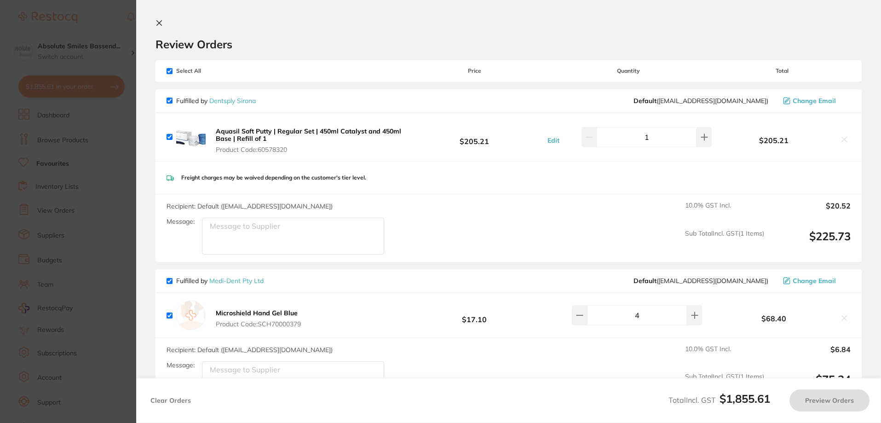
checkbox input "true"
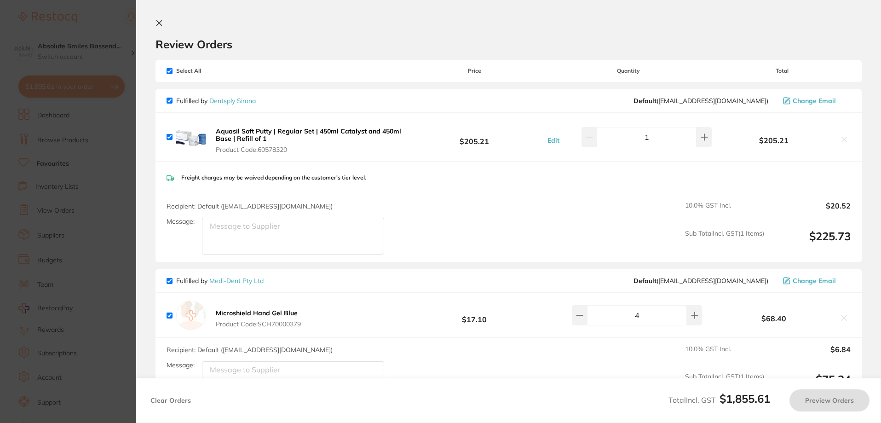
checkbox input "true"
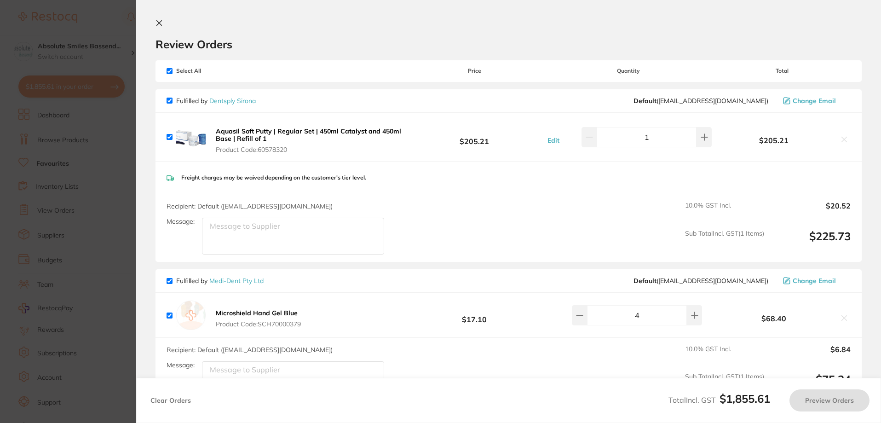
checkbox input "true"
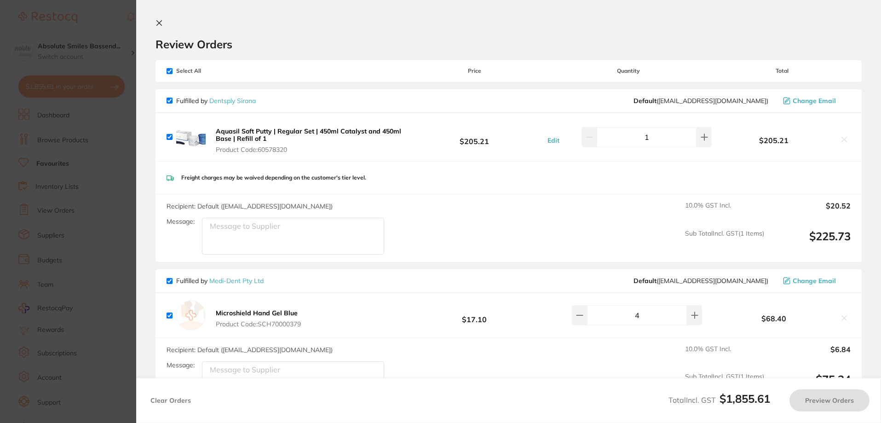
checkbox input "true"
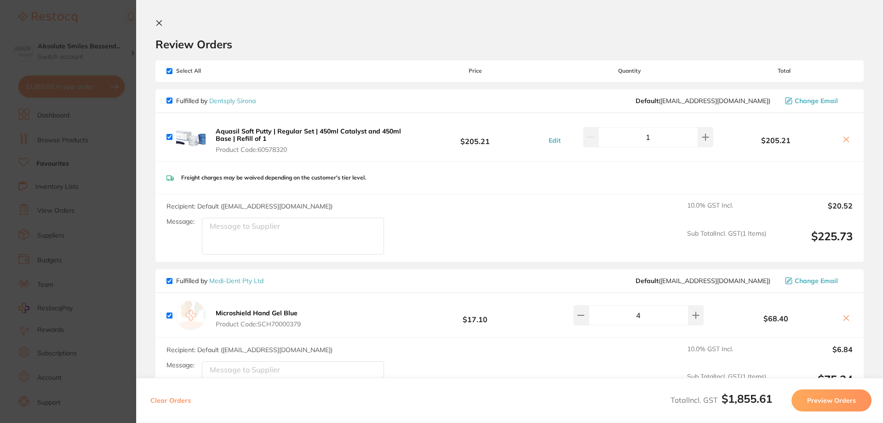
click at [808, 400] on button "Preview Orders" at bounding box center [831, 400] width 80 height 22
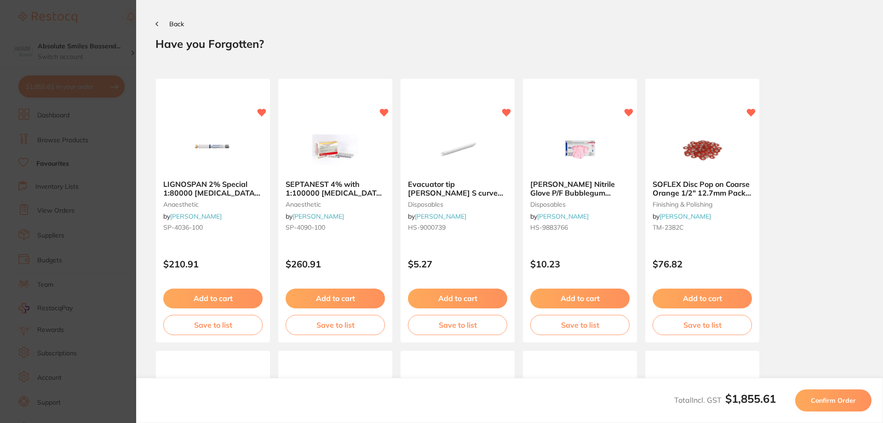
click at [805, 398] on button "Confirm Order" at bounding box center [833, 400] width 76 height 22
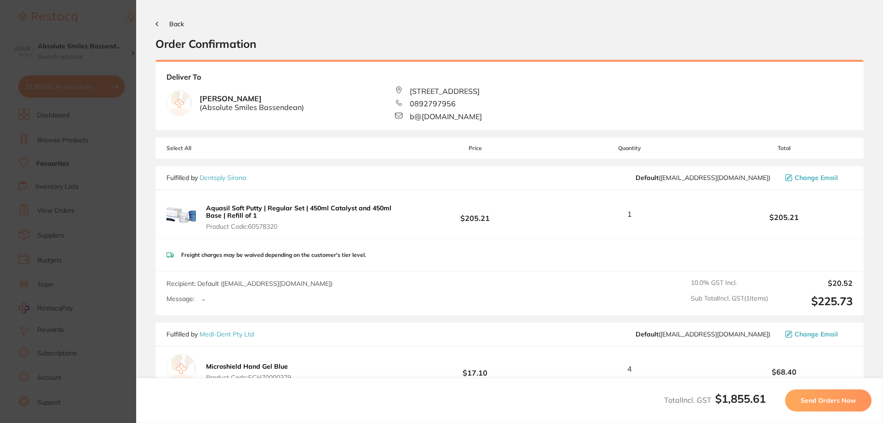
click at [803, 400] on span "Send Orders Now" at bounding box center [828, 400] width 55 height 8
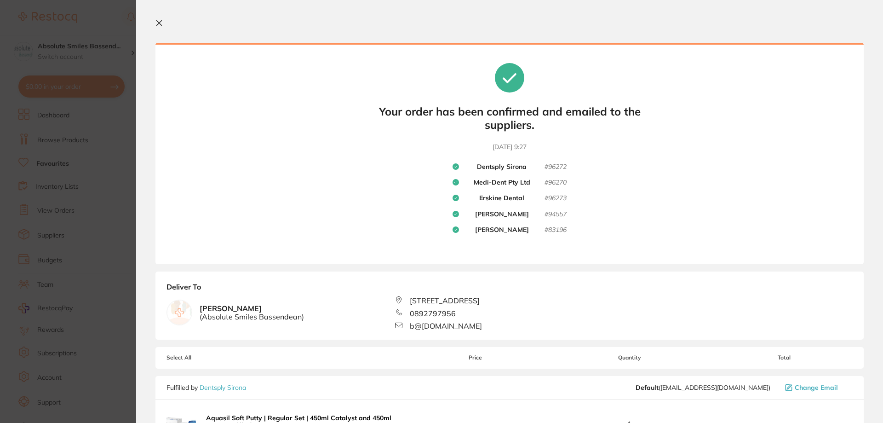
click at [160, 21] on icon at bounding box center [158, 22] width 7 height 7
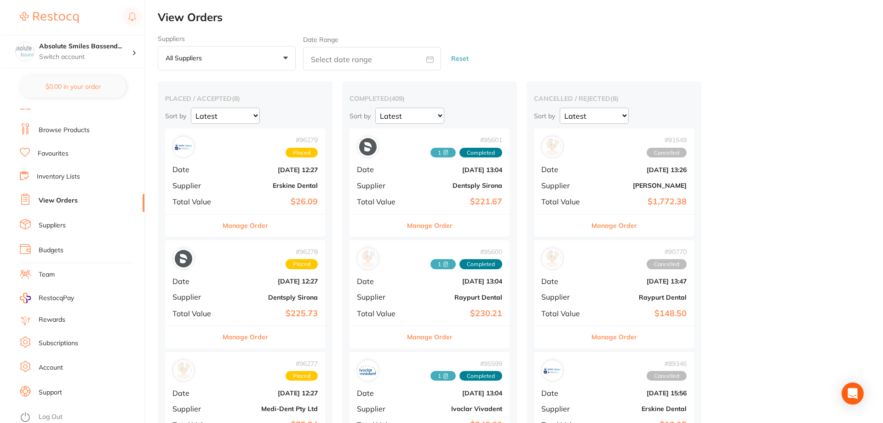
scroll to position [12, 0]
click at [50, 410] on link "Log Out" at bounding box center [49, 414] width 24 height 9
